Goal: Task Accomplishment & Management: Complete application form

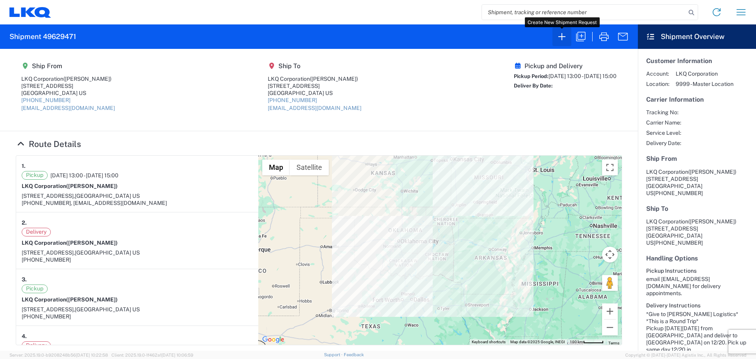
click at [559, 39] on icon "button" at bounding box center [562, 36] width 13 height 13
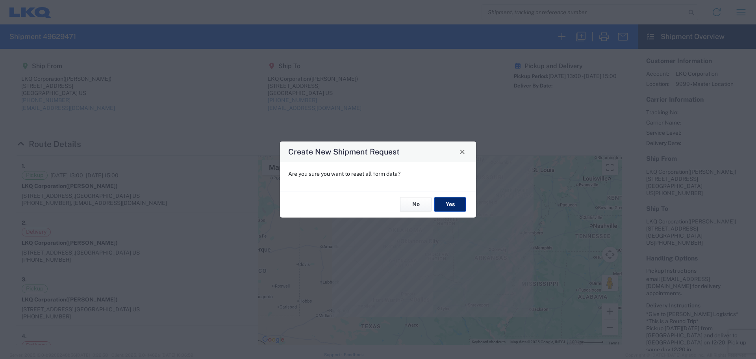
click at [459, 207] on button "Yes" at bounding box center [450, 204] width 32 height 15
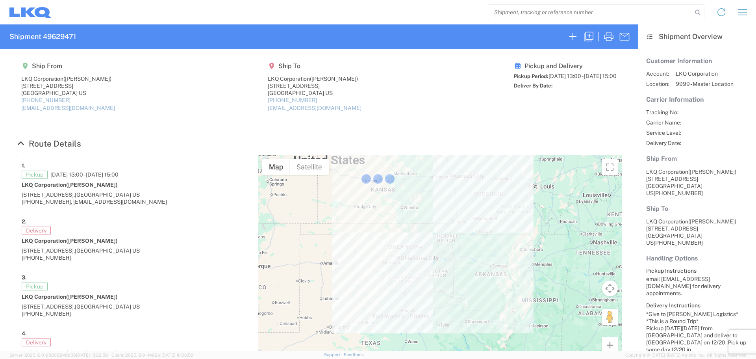
select select "FULL"
select select "LBS"
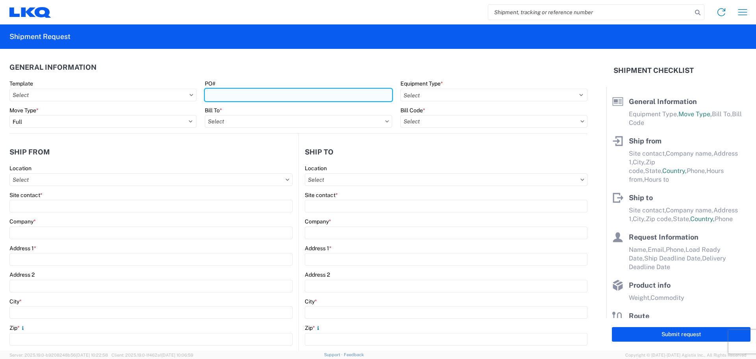
click at [256, 95] on input "PO#" at bounding box center [298, 95] width 187 height 13
type input "T3166"
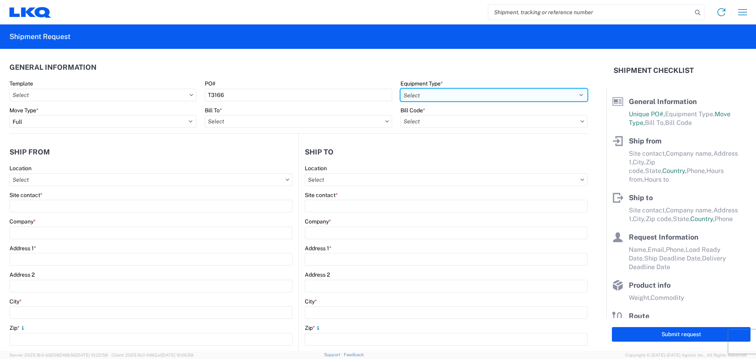
click at [411, 93] on select "Select 53’ Dry Van Flatbed Dropdeck (van) Lowboy (flatbed) Rail" at bounding box center [493, 95] width 187 height 13
select select "STDV"
click at [400, 89] on select "Select 53’ Dry Van Flatbed Dropdeck (van) Lowboy (flatbed) Rail" at bounding box center [493, 95] width 187 height 13
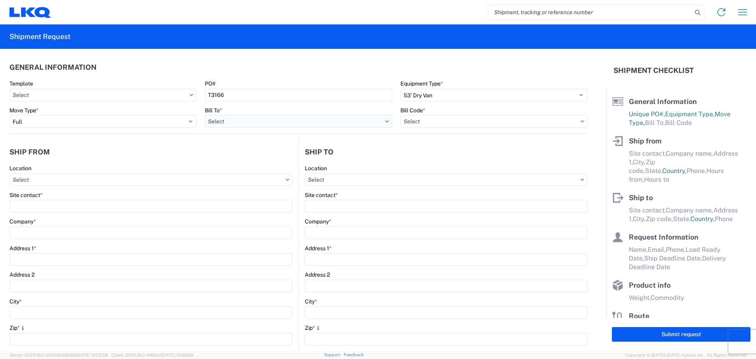
click at [217, 123] on input "text" at bounding box center [298, 121] width 187 height 13
type input "1882"
click at [267, 159] on div "1882 - North American ATK Corporation" at bounding box center [274, 156] width 138 height 13
type input "1882 - North American ATK Corporation"
click at [464, 120] on input "text" at bounding box center [493, 121] width 187 height 13
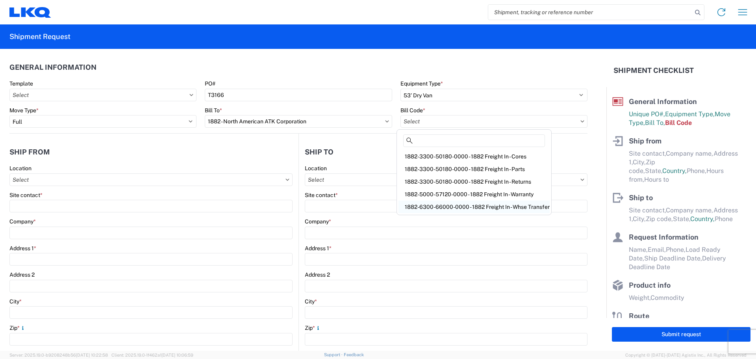
click at [499, 204] on div "1882-6300-66000-0000 - 1882 Freight In - Whse Transfer" at bounding box center [473, 206] width 151 height 13
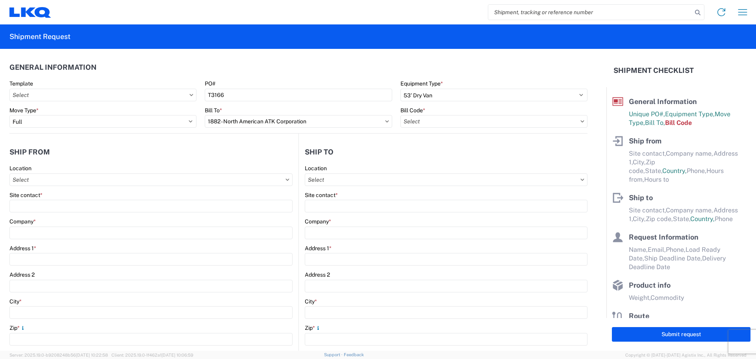
type input "1882-6300-66000-0000 - 1882 Freight In - Whse Transfer"
click at [65, 179] on input "text" at bounding box center [150, 179] width 283 height 13
type input "1894"
click at [86, 214] on div "1894 - [GEOGRAPHIC_DATA], [GEOGRAPHIC_DATA]- GPS" at bounding box center [86, 214] width 150 height 13
type input "1894 - [GEOGRAPHIC_DATA], [GEOGRAPHIC_DATA]- GPS"
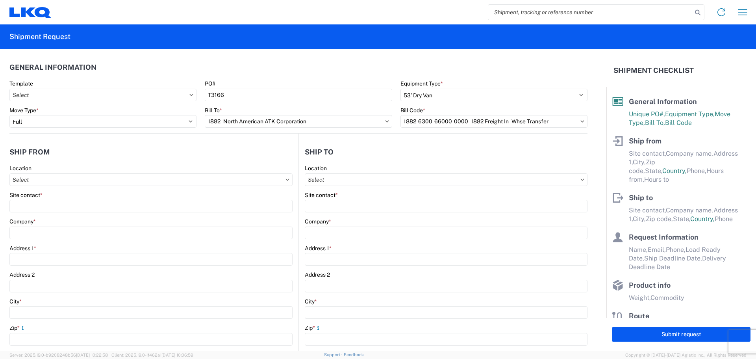
type input "LKQ Corporation"
type input "[STREET_ADDRESS]"
type input "Newnan"
type input "30265"
select select "GA"
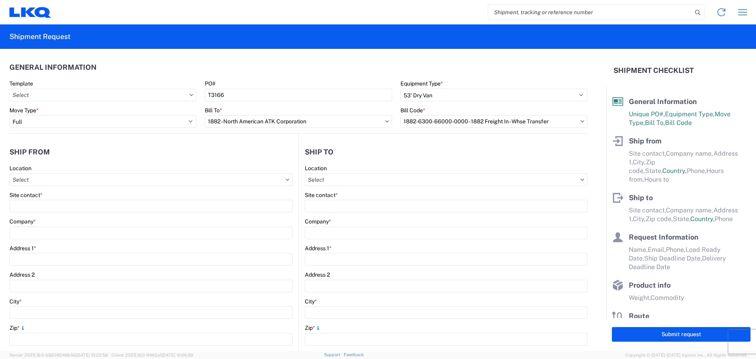
select select "US"
type input "[PHONE_NUMBER]"
type input "07:00"
type input "15:00"
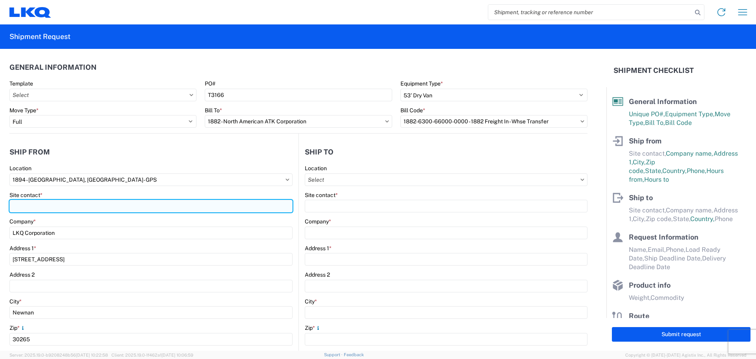
click at [65, 206] on input "Site contact *" at bounding box center [150, 206] width 283 height 13
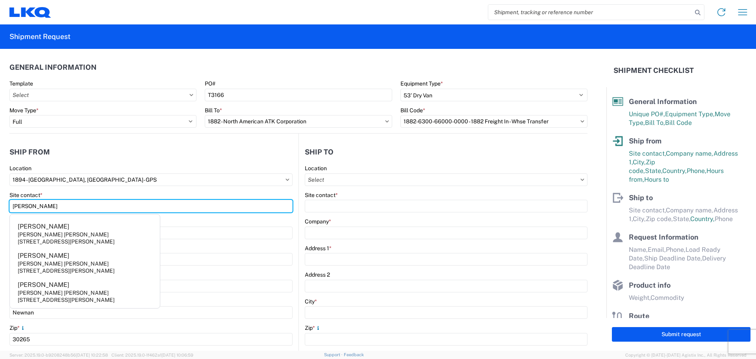
type input "[PERSON_NAME]"
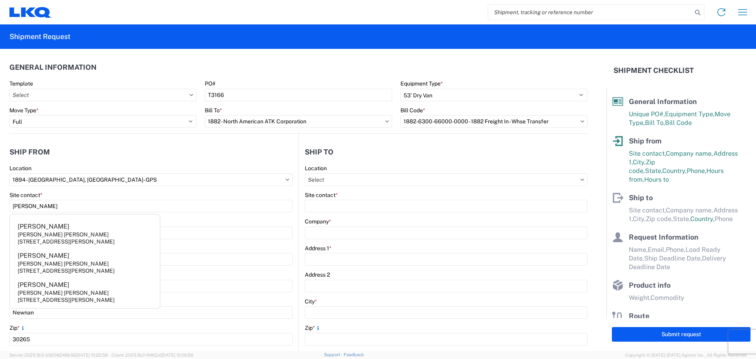
click at [87, 156] on header "Ship from" at bounding box center [153, 152] width 289 height 18
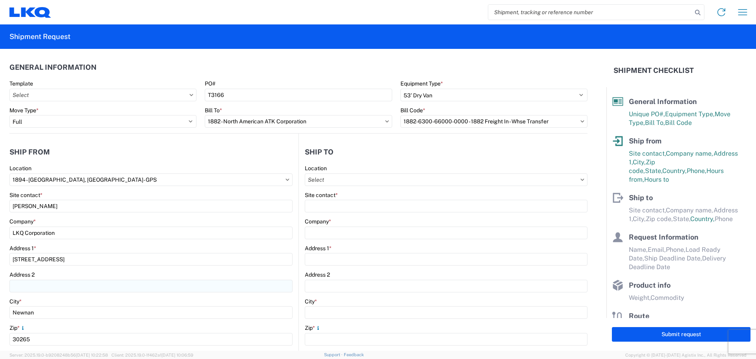
scroll to position [158, 0]
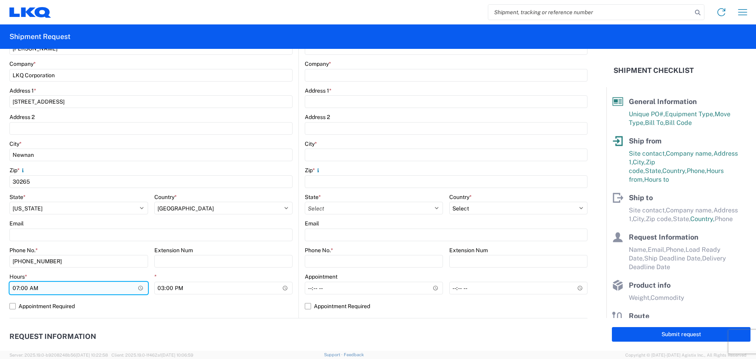
click at [13, 287] on input "07:00" at bounding box center [78, 288] width 139 height 13
type input "06:00"
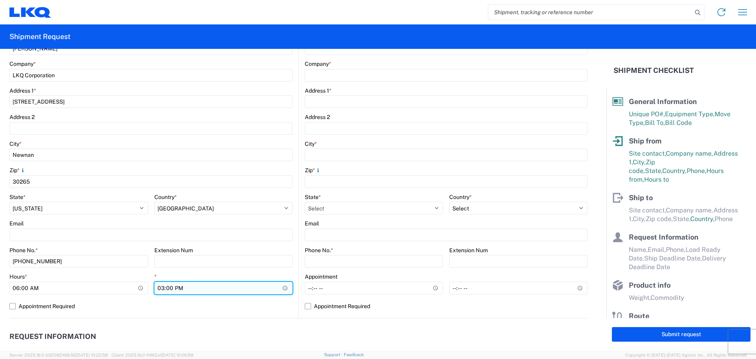
click at [159, 287] on input "15:00" at bounding box center [223, 288] width 139 height 13
type input "10:00"
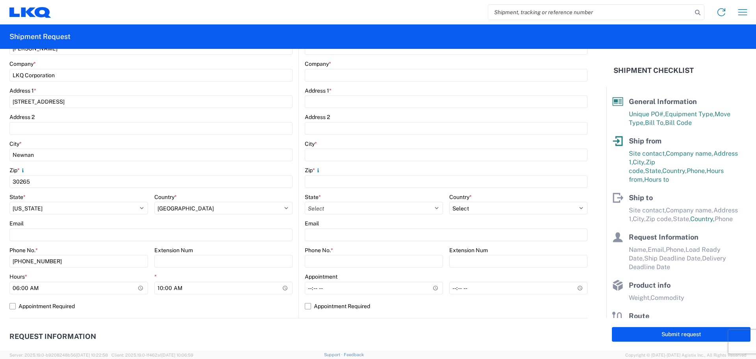
click at [207, 321] on agx-request-info "Request Information Name * Email * Merchant Phone * Load Ready Date * Ship Dead…" at bounding box center [298, 360] width 578 height 85
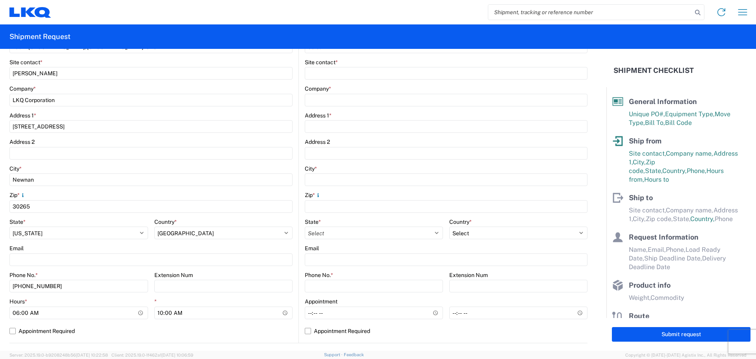
scroll to position [0, 0]
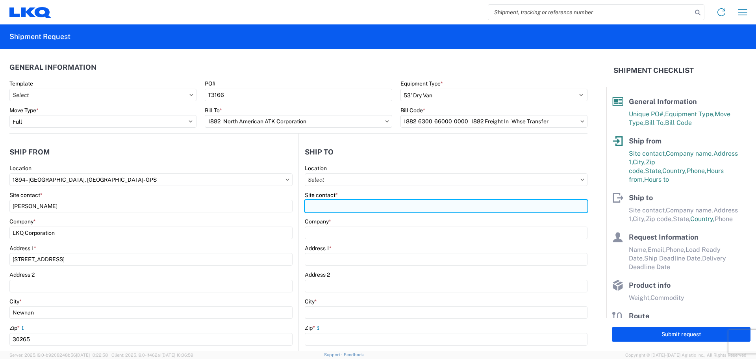
click at [323, 204] on input "Site contact *" at bounding box center [446, 206] width 283 height 13
type input "[PERSON_NAME]"
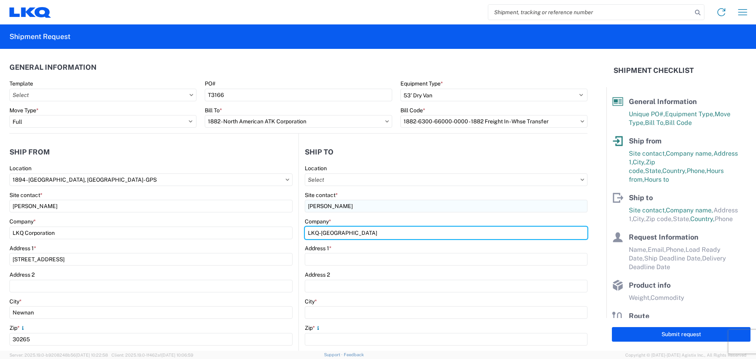
type input "LKQ-[GEOGRAPHIC_DATA]"
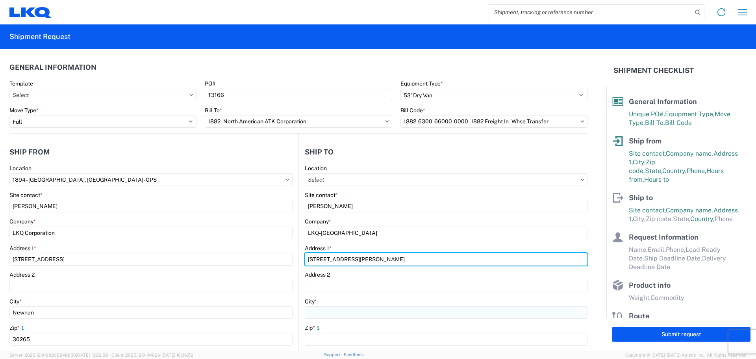
type input "[STREET_ADDRESS][PERSON_NAME]"
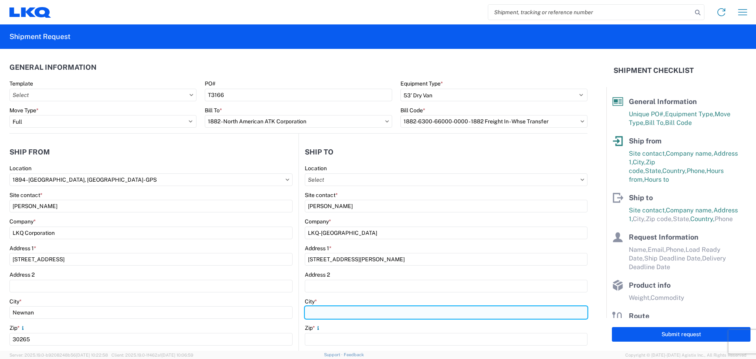
click at [332, 310] on input "City *" at bounding box center [446, 312] width 283 height 13
type input "[GEOGRAPHIC_DATA]"
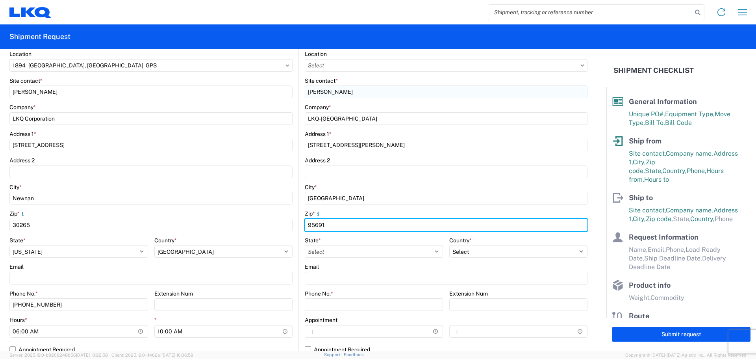
scroll to position [158, 0]
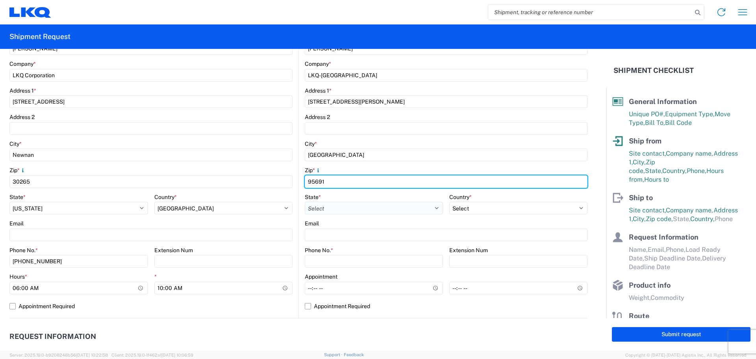
type input "95691"
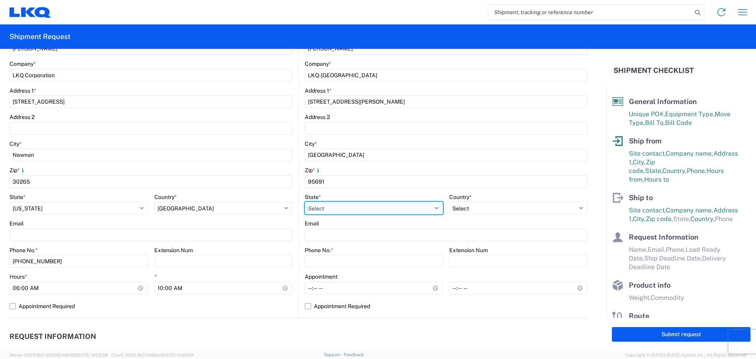
click at [340, 206] on select "Select [US_STATE] [US_STATE] [US_STATE] [US_STATE] Armed Forces Americas Armed …" at bounding box center [374, 208] width 138 height 13
select select "CA"
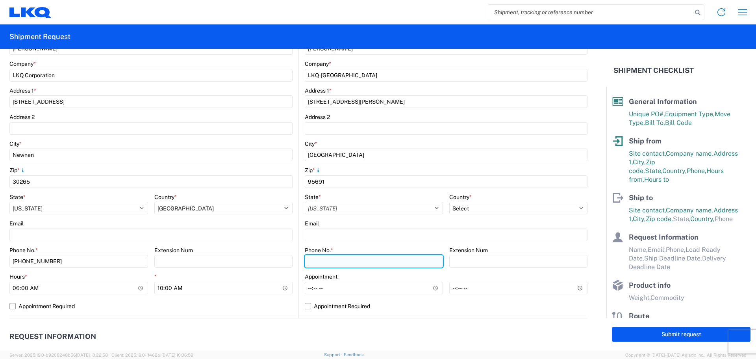
click at [337, 260] on input "Phone No. *" at bounding box center [374, 261] width 138 height 13
type input "[PHONE_NUMBER]"
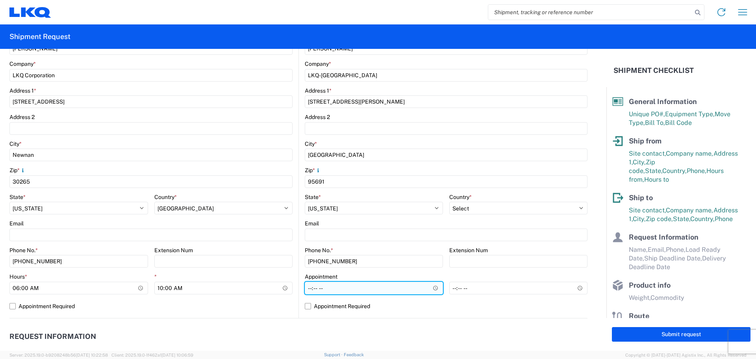
click at [306, 289] on input "Hours *" at bounding box center [374, 288] width 138 height 13
type input "08:00"
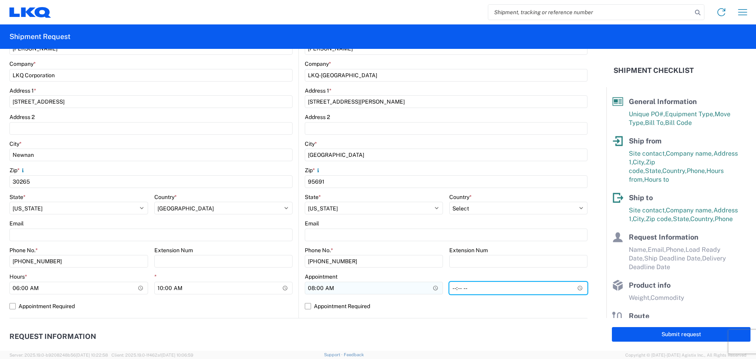
type input "14:00"
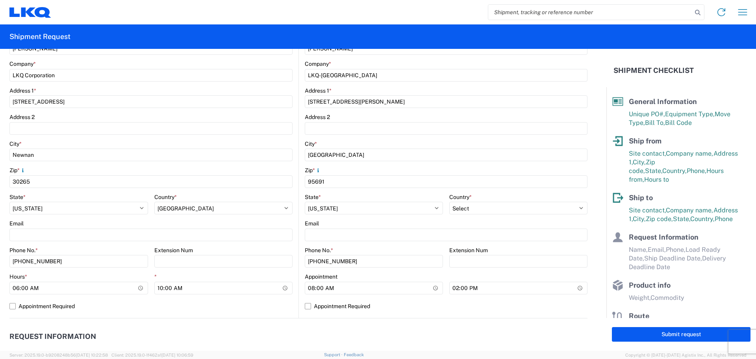
click at [330, 335] on header "Request Information" at bounding box center [298, 337] width 578 height 18
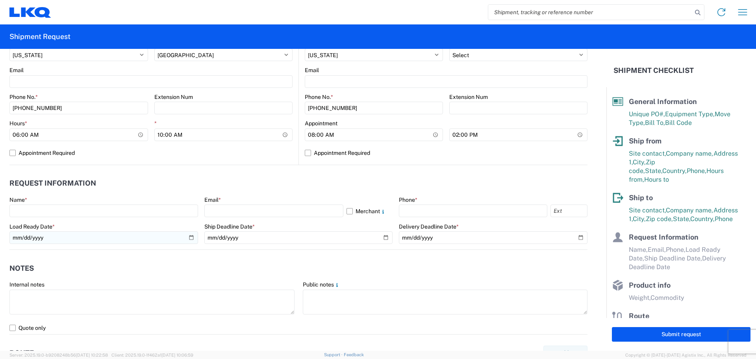
scroll to position [315, 0]
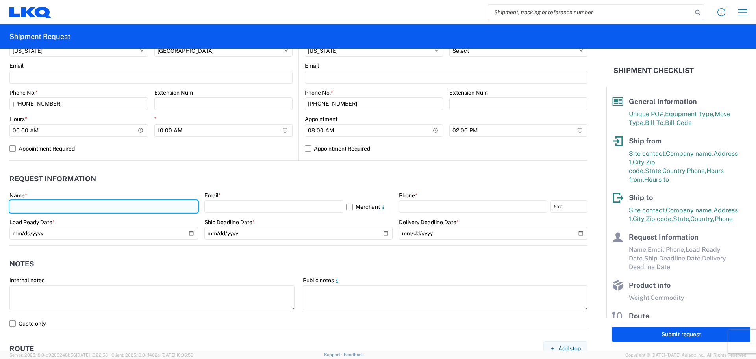
click at [48, 204] on input "text" at bounding box center [103, 206] width 189 height 13
type input "[PERSON_NAME]"
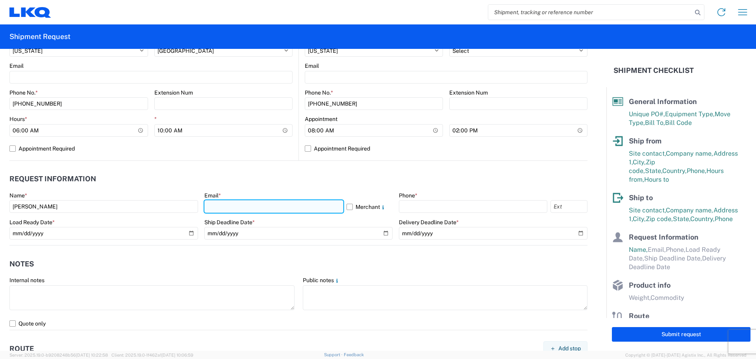
click at [274, 203] on input "text" at bounding box center [273, 206] width 139 height 13
type input "[EMAIL_ADDRESS][DOMAIN_NAME]"
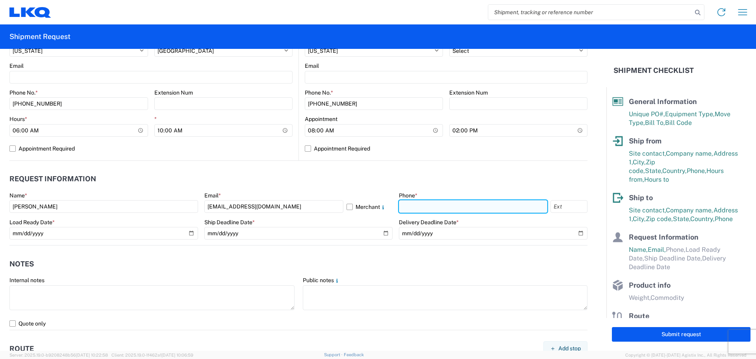
click at [417, 208] on input "text" at bounding box center [473, 206] width 148 height 13
type input "[PHONE_NUMBER]"
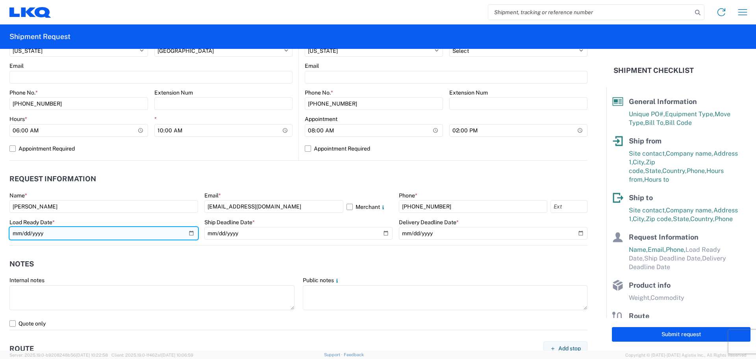
click at [190, 233] on input "date" at bounding box center [103, 233] width 189 height 13
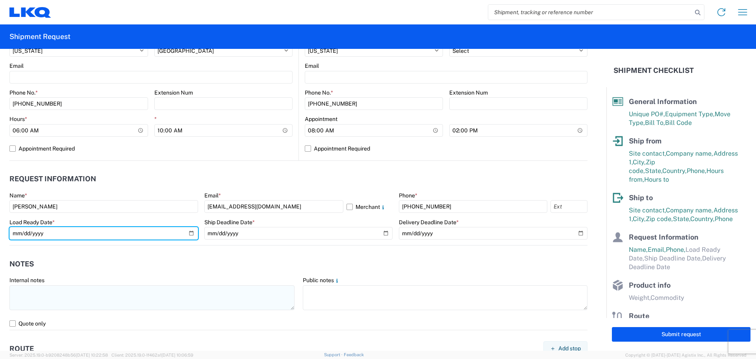
type input "[DATE]"
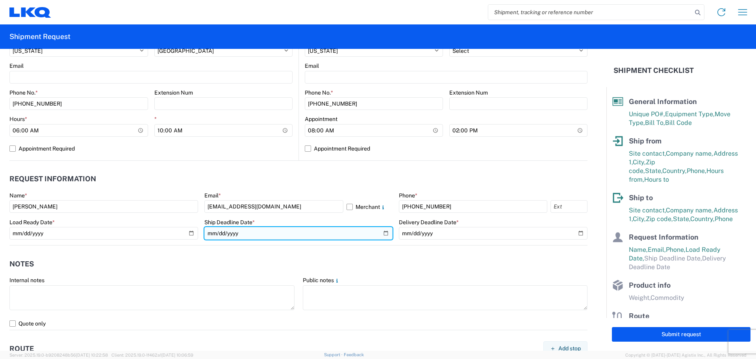
click at [381, 234] on input "date" at bounding box center [298, 233] width 189 height 13
type input "[DATE]"
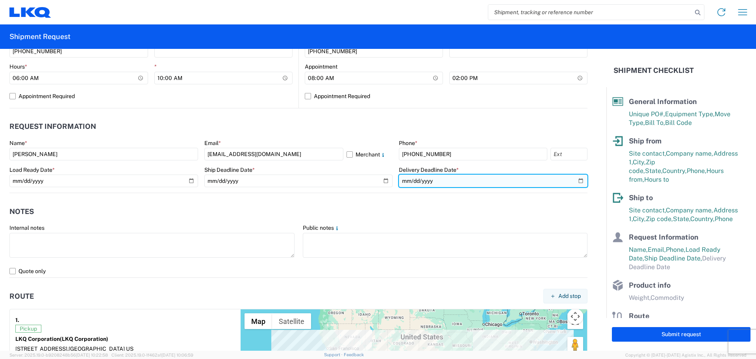
click at [575, 180] on input "date" at bounding box center [493, 180] width 189 height 13
type input "[DATE]"
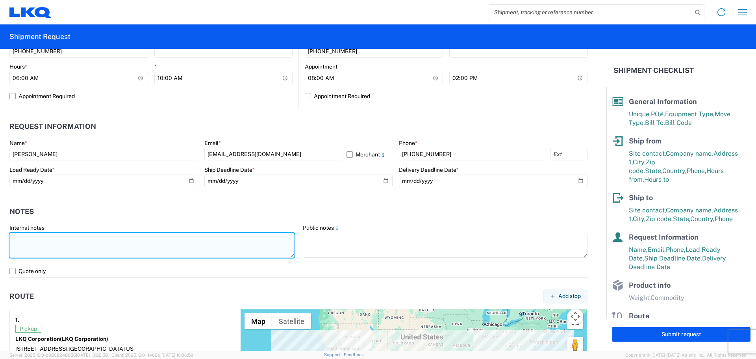
click at [112, 247] on textarea at bounding box center [151, 245] width 285 height 25
click at [0, 231] on form "General Information Template PO# T3166 Equipment Type * Select 53’ Dry Van Flat…" at bounding box center [303, 200] width 606 height 302
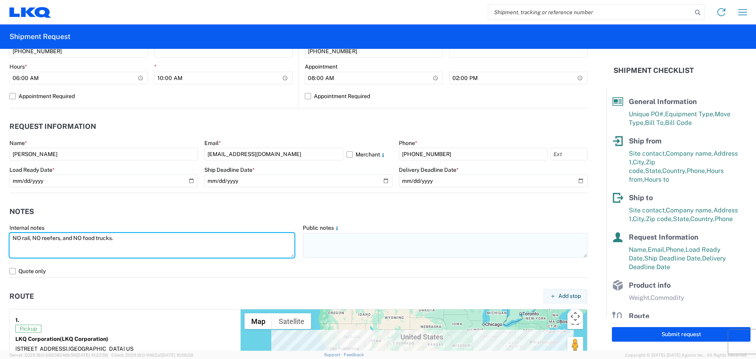
type textarea "NO rail, NO reefers, and NO food trucks."
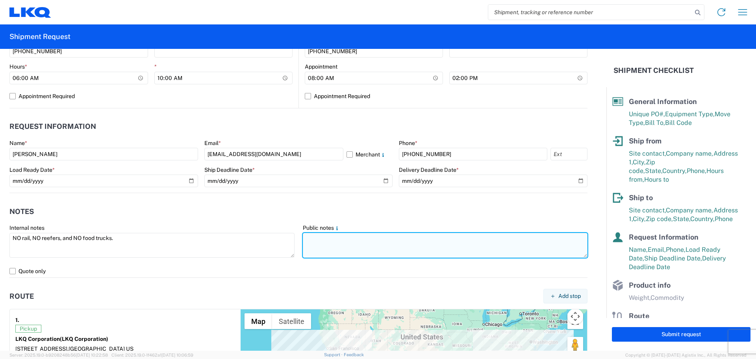
click at [335, 247] on textarea at bounding box center [445, 245] width 285 height 25
paste textarea "NO rail, NO reefers, and NO food trucks."
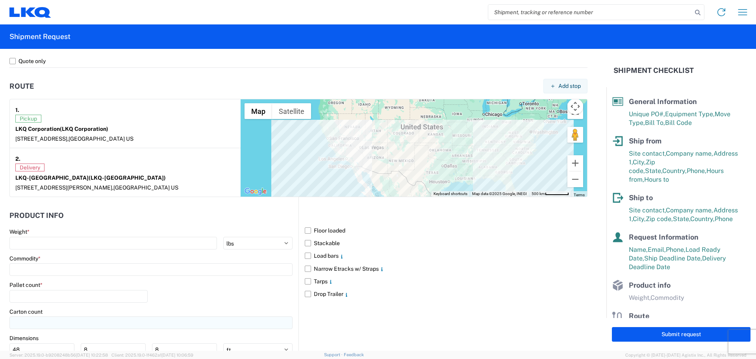
scroll to position [643, 0]
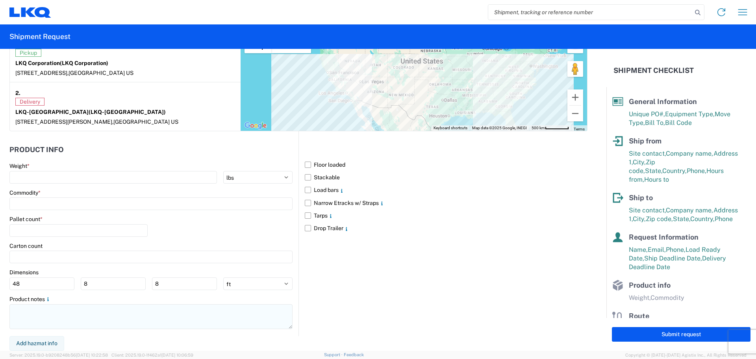
type textarea "NO rail, NO reefers, and NO food trucks."
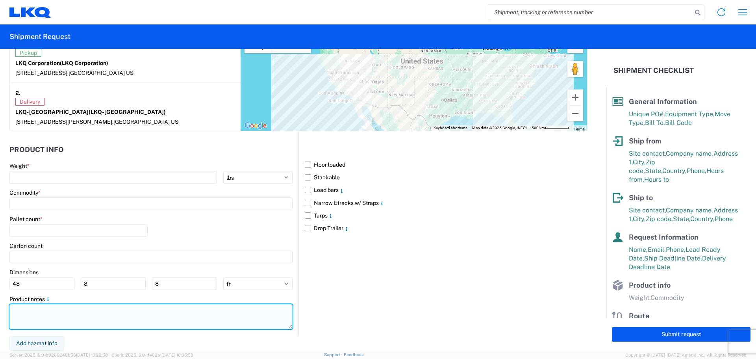
click at [44, 313] on textarea at bounding box center [150, 316] width 283 height 25
paste textarea "NO rail, NO reefers, and NO food trucks."
type textarea "NO rail, NO reefers, and NO food trucks."
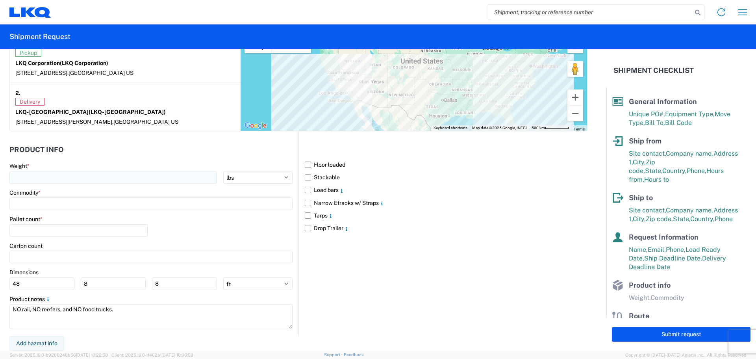
drag, startPoint x: 306, startPoint y: 176, endPoint x: 175, endPoint y: 172, distance: 131.2
click at [305, 176] on label "Stackable" at bounding box center [446, 177] width 283 height 13
click at [0, 0] on input "Stackable" at bounding box center [0, 0] width 0 height 0
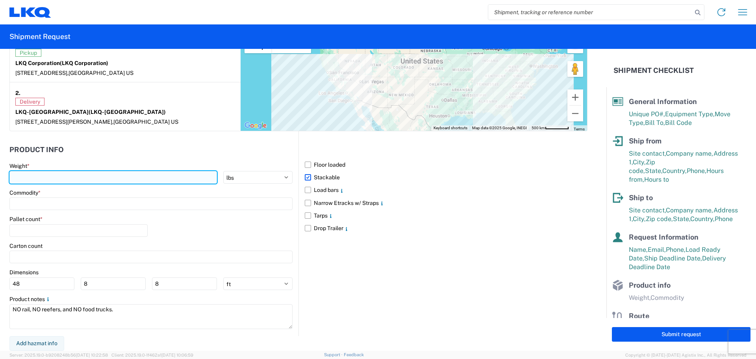
click at [75, 179] on input "number" at bounding box center [113, 177] width 208 height 13
type input "19890"
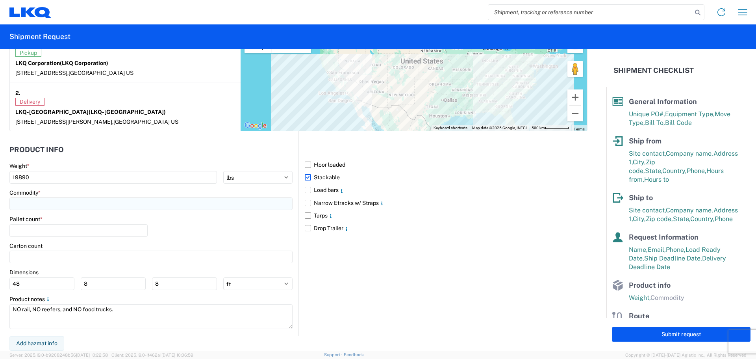
click at [63, 201] on input at bounding box center [150, 203] width 283 height 13
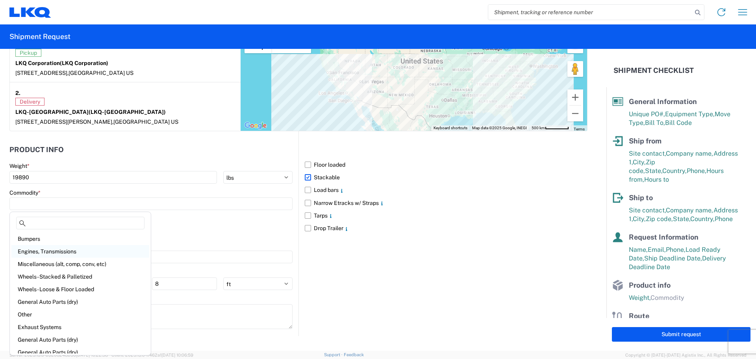
click at [68, 252] on div "Engines, Transmissions" at bounding box center [80, 251] width 138 height 13
type input "Engines, Transmissions"
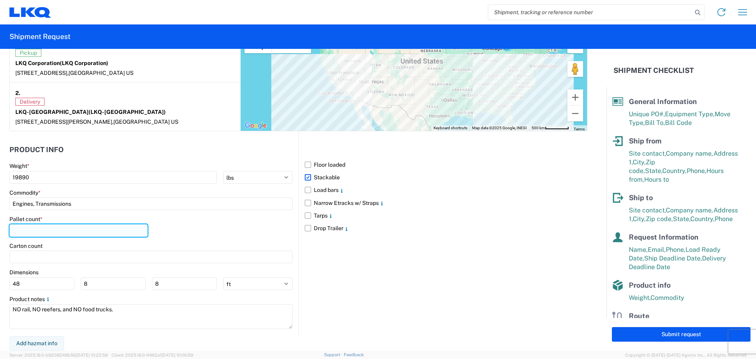
click at [52, 230] on input "number" at bounding box center [78, 230] width 138 height 13
type input "45"
click at [213, 222] on div "Pallet count * 45" at bounding box center [150, 228] width 283 height 27
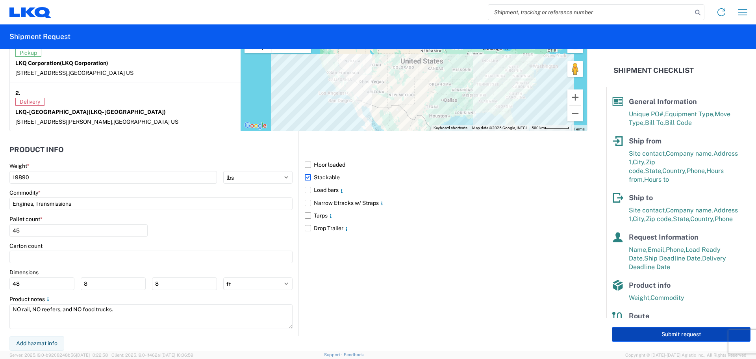
click at [655, 333] on button "Submit request" at bounding box center [681, 334] width 139 height 15
select select "US"
